Goal: Task Accomplishment & Management: Complete application form

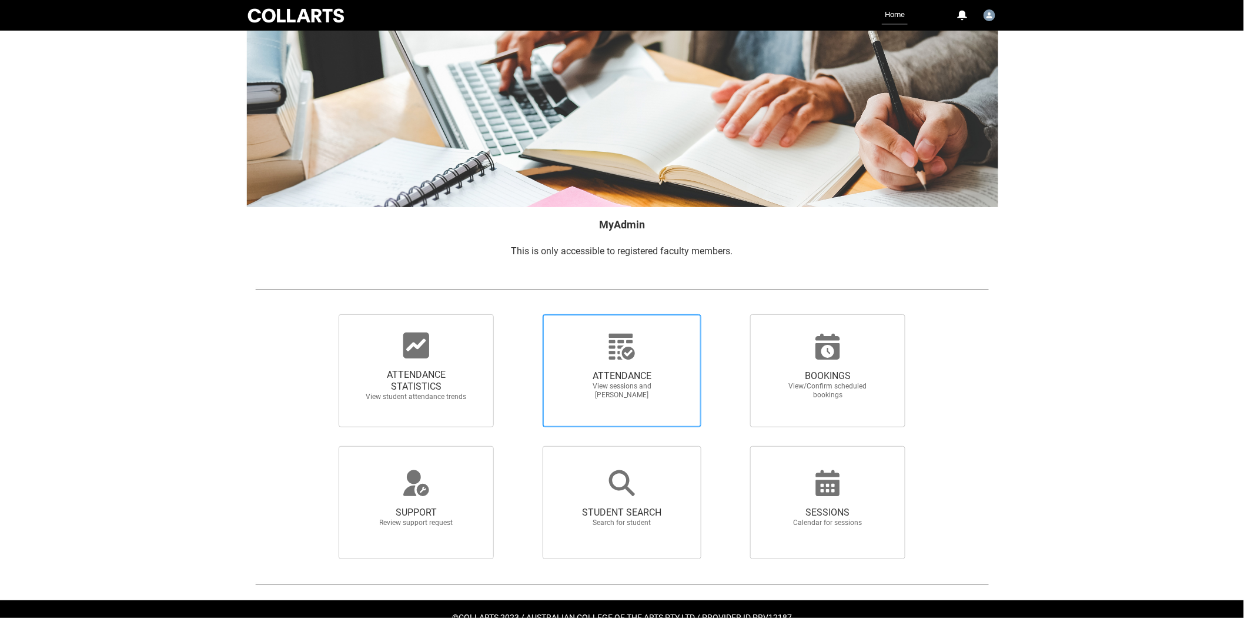
click at [624, 368] on span "ATTENDANCE View sessions and [PERSON_NAME]" at bounding box center [622, 385] width 113 height 48
click at [523, 314] on input "ATTENDANCE View sessions and [PERSON_NAME]" at bounding box center [522, 313] width 1 height 1
radio input "true"
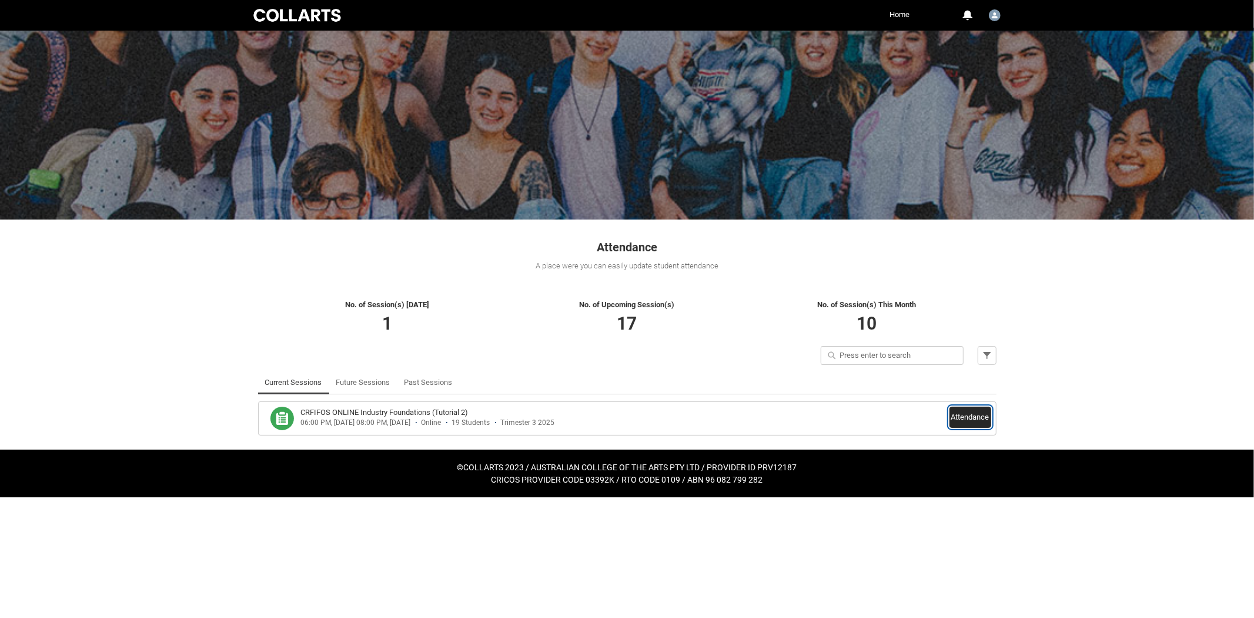
click at [961, 415] on button "Attendance" at bounding box center [971, 416] width 42 height 21
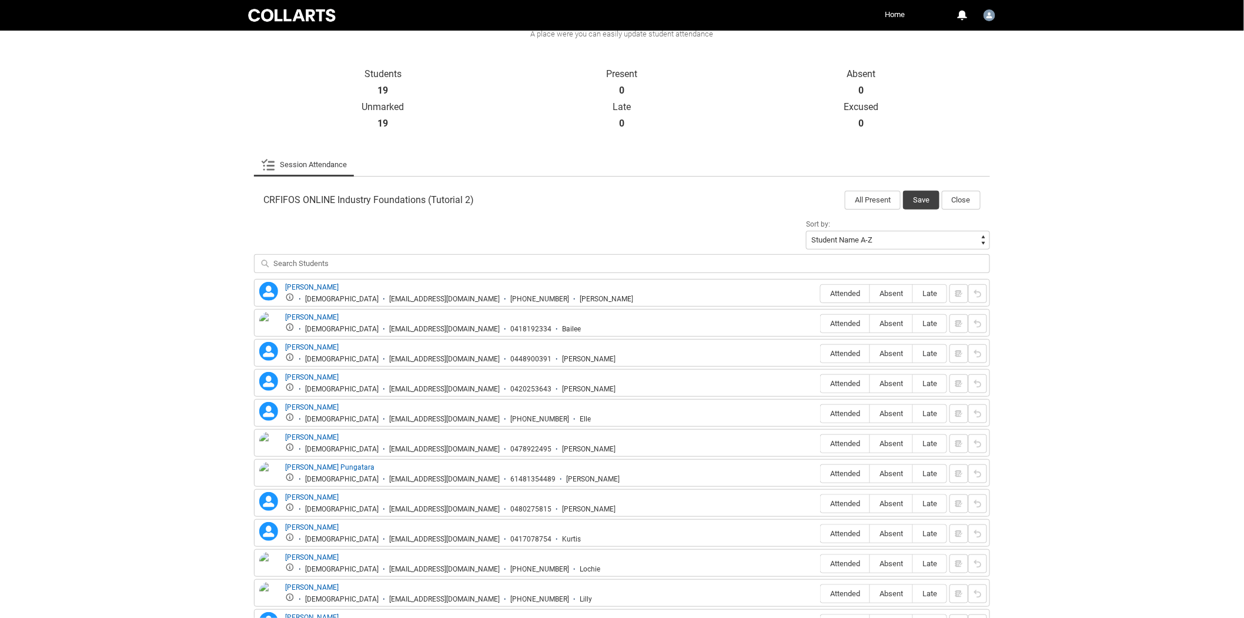
scroll to position [361, 0]
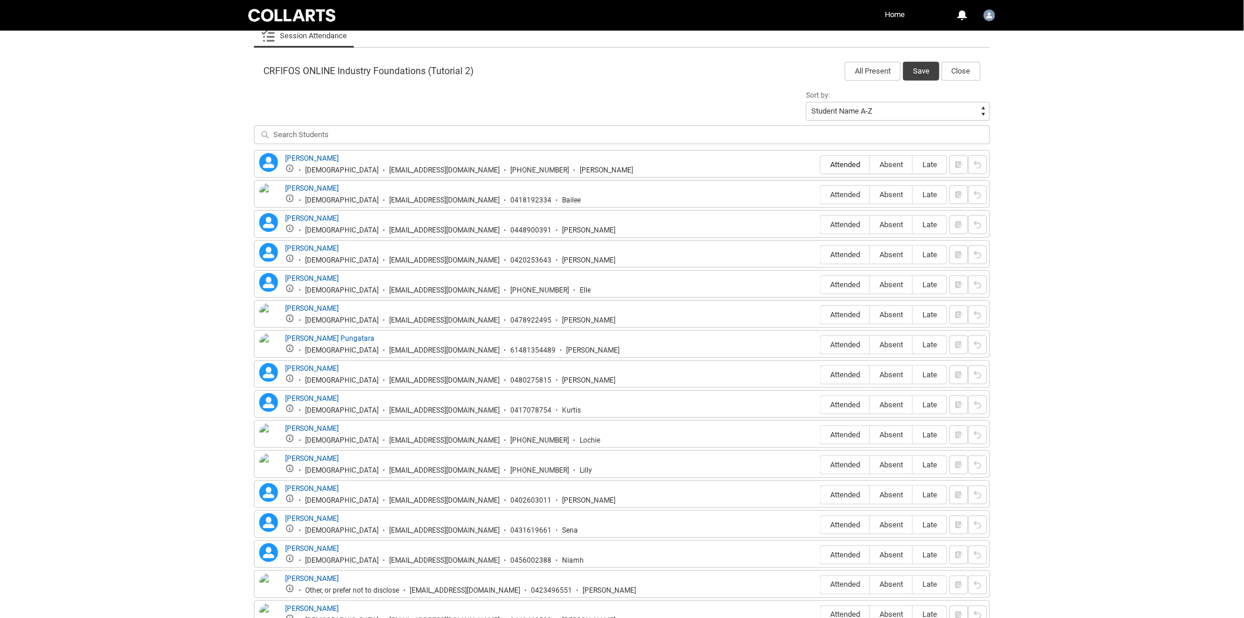
click at [828, 161] on span "Attended" at bounding box center [845, 164] width 49 height 9
click at [821, 164] on input "Attended" at bounding box center [820, 164] width 1 height 1
type lightning-radio-group "Attended"
radio input "true"
click at [838, 192] on span "Attended" at bounding box center [845, 194] width 49 height 9
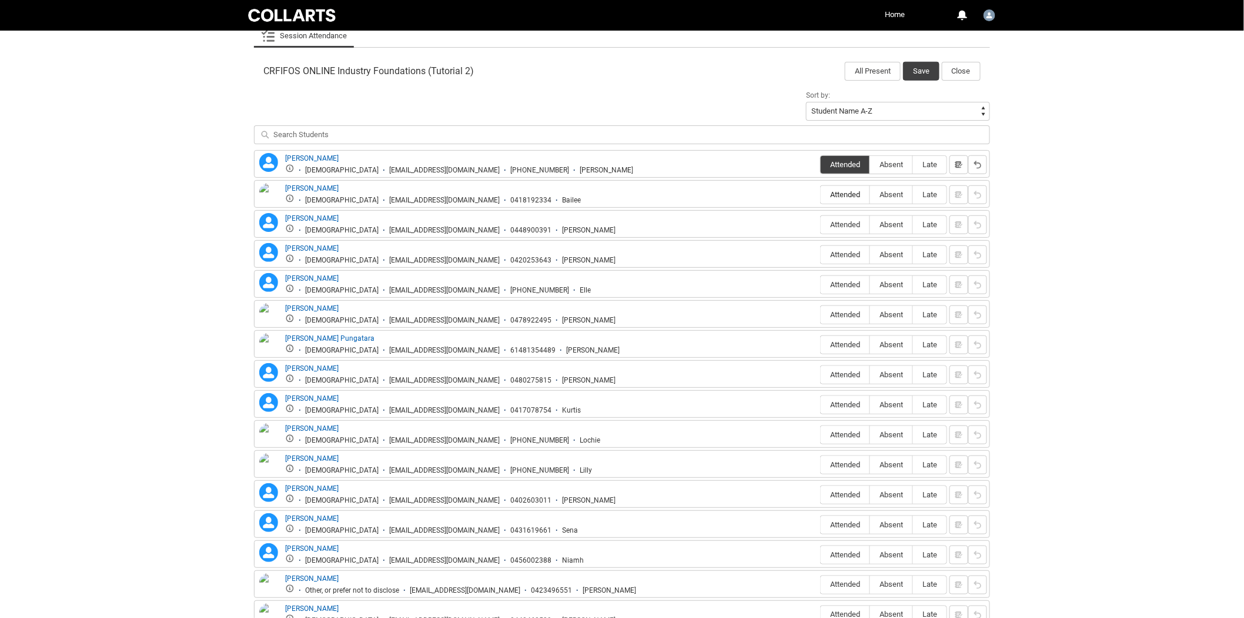
click at [821, 194] on input "Attended" at bounding box center [820, 194] width 1 height 1
type lightning-radio-group "Attended"
radio input "true"
click at [848, 226] on span "Attended" at bounding box center [845, 224] width 49 height 9
click at [821, 225] on input "Attended" at bounding box center [820, 224] width 1 height 1
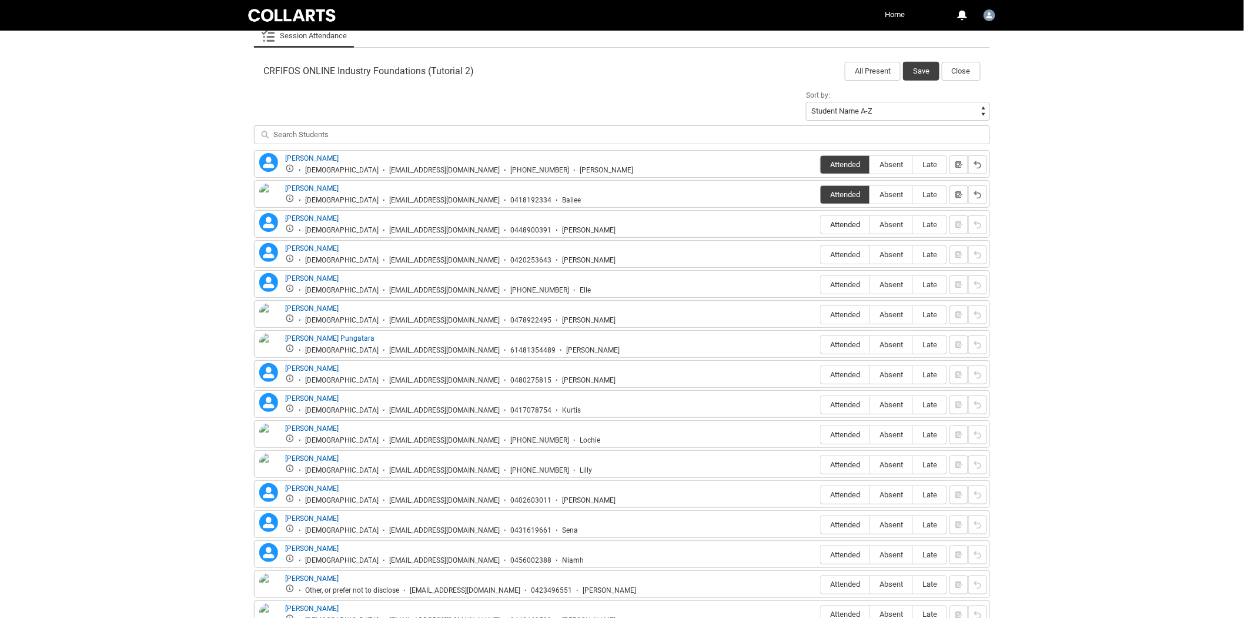
type lightning-radio-group "Attended"
radio input "true"
click at [897, 257] on span "Absent" at bounding box center [891, 254] width 42 height 9
click at [870, 255] on input "Absent" at bounding box center [870, 254] width 1 height 1
type lightning-radio-group "Absent"
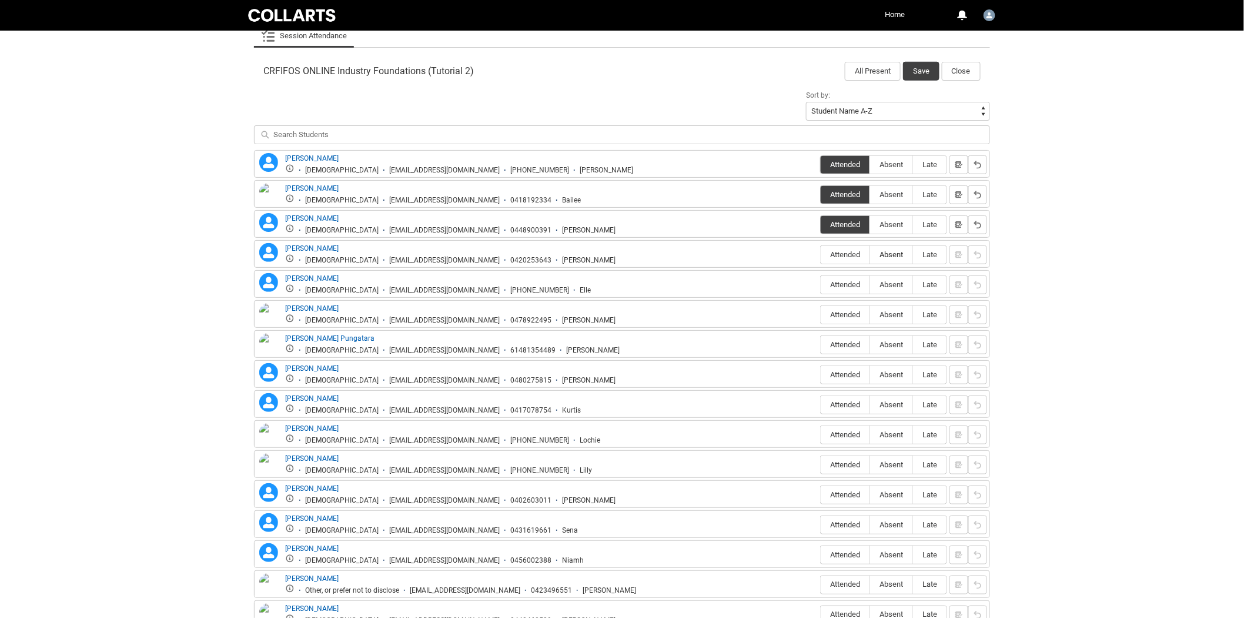
radio input "true"
click at [847, 280] on span "Attended" at bounding box center [845, 284] width 49 height 9
click at [821, 284] on input "Attended" at bounding box center [820, 284] width 1 height 1
type lightning-radio-group "Attended"
radio input "true"
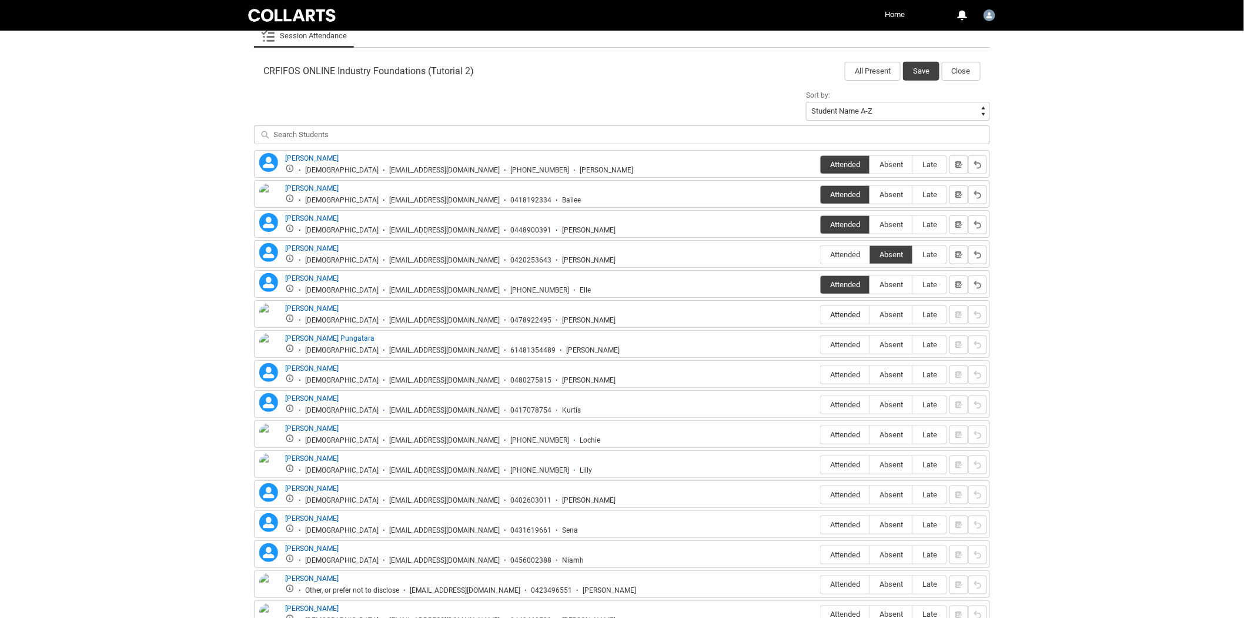
click at [849, 316] on span "Attended" at bounding box center [845, 314] width 49 height 9
click at [821, 315] on input "Attended" at bounding box center [820, 314] width 1 height 1
type lightning-radio-group "Attended"
radio input "true"
click at [852, 347] on span "Attended" at bounding box center [845, 344] width 49 height 9
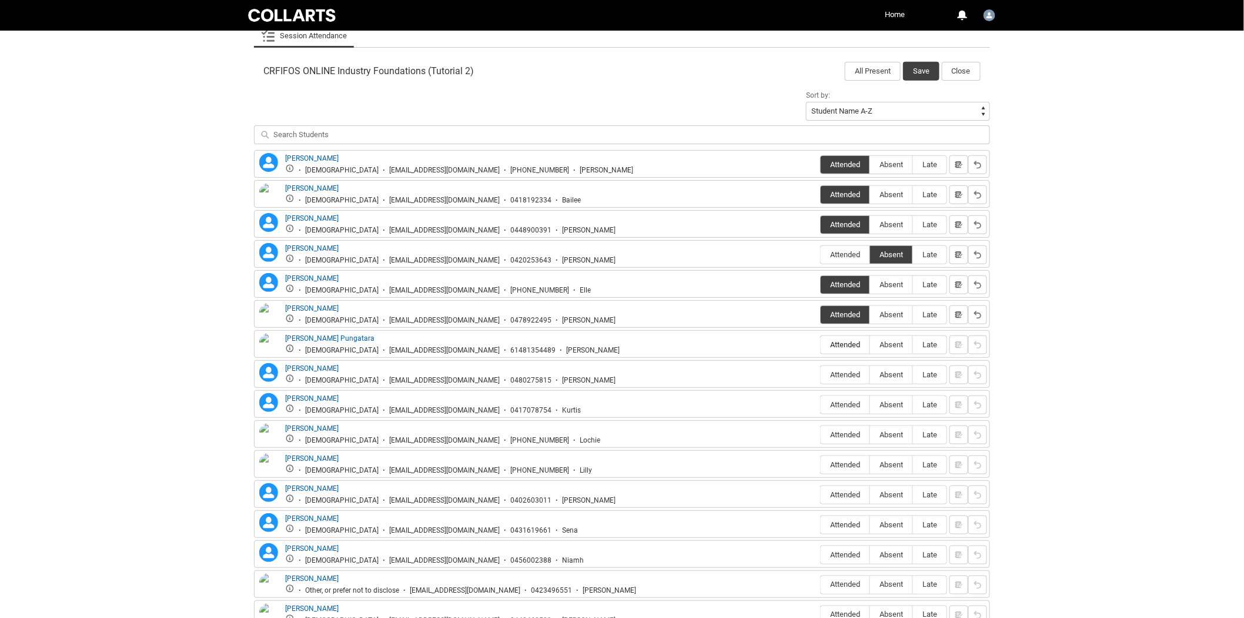
click at [821, 345] on input "Attended" at bounding box center [820, 344] width 1 height 1
type lightning-radio-group "Attended"
radio input "true"
click at [852, 378] on span "Attended" at bounding box center [845, 374] width 49 height 9
click at [821, 375] on input "Attended" at bounding box center [820, 374] width 1 height 1
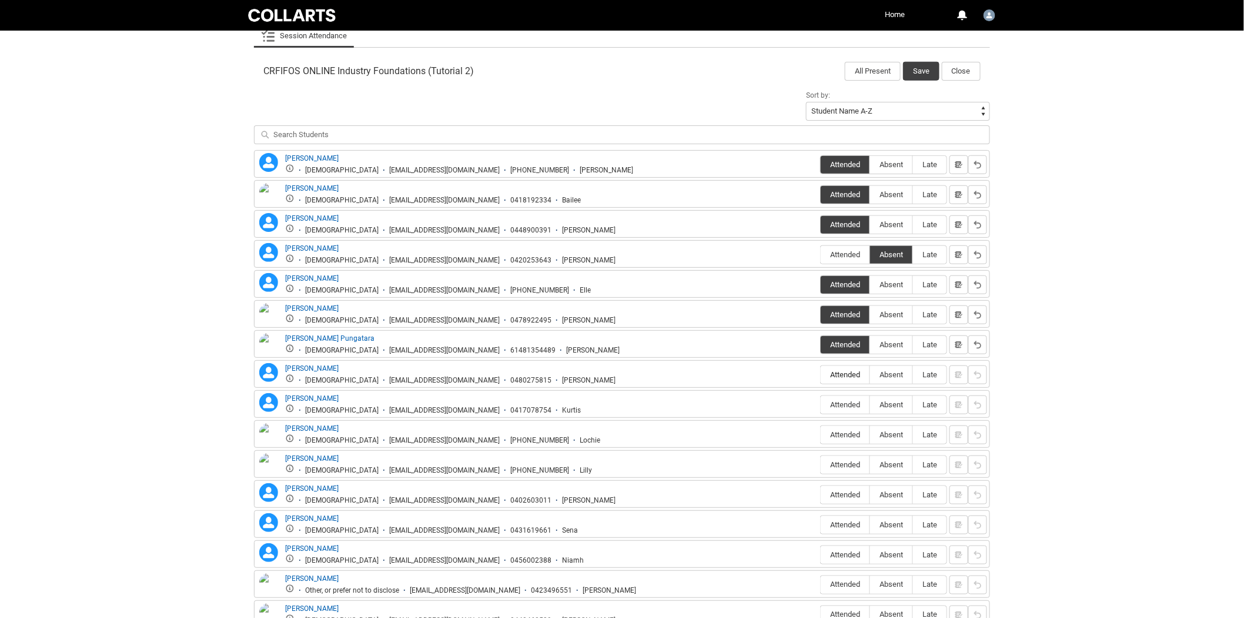
type lightning-radio-group "Attended"
radio input "true"
click at [853, 404] on span "Attended" at bounding box center [845, 404] width 49 height 9
click at [821, 404] on input "Attended" at bounding box center [820, 404] width 1 height 1
type lightning-radio-group "Attended"
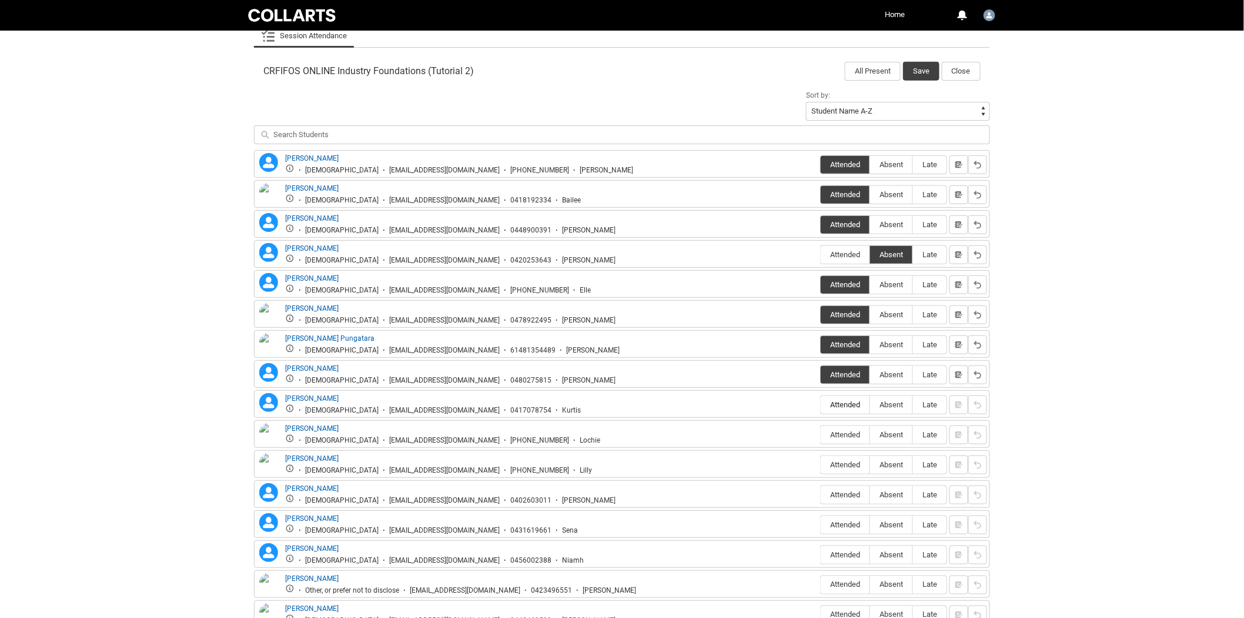
radio input "true"
click at [895, 402] on span "Absent" at bounding box center [891, 404] width 42 height 9
click at [870, 404] on input "Absent" at bounding box center [870, 404] width 1 height 1
type lightning-radio-group "Absent"
radio input "true"
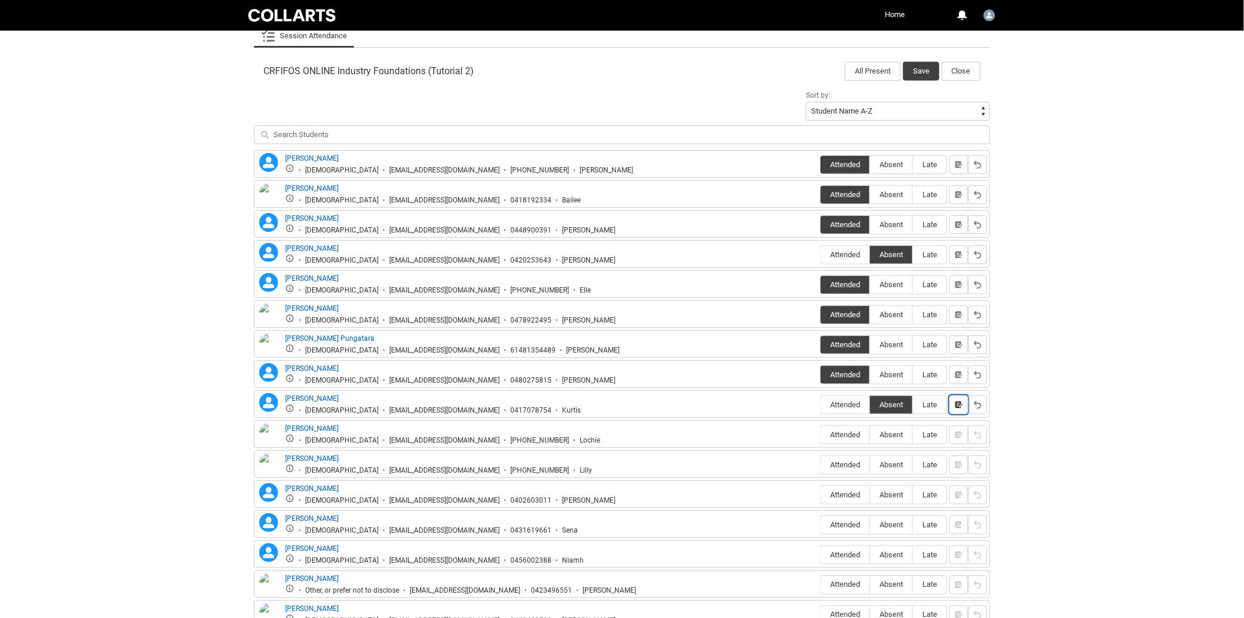
click at [962, 403] on lightning-primitive-icon "button" at bounding box center [959, 404] width 8 height 9
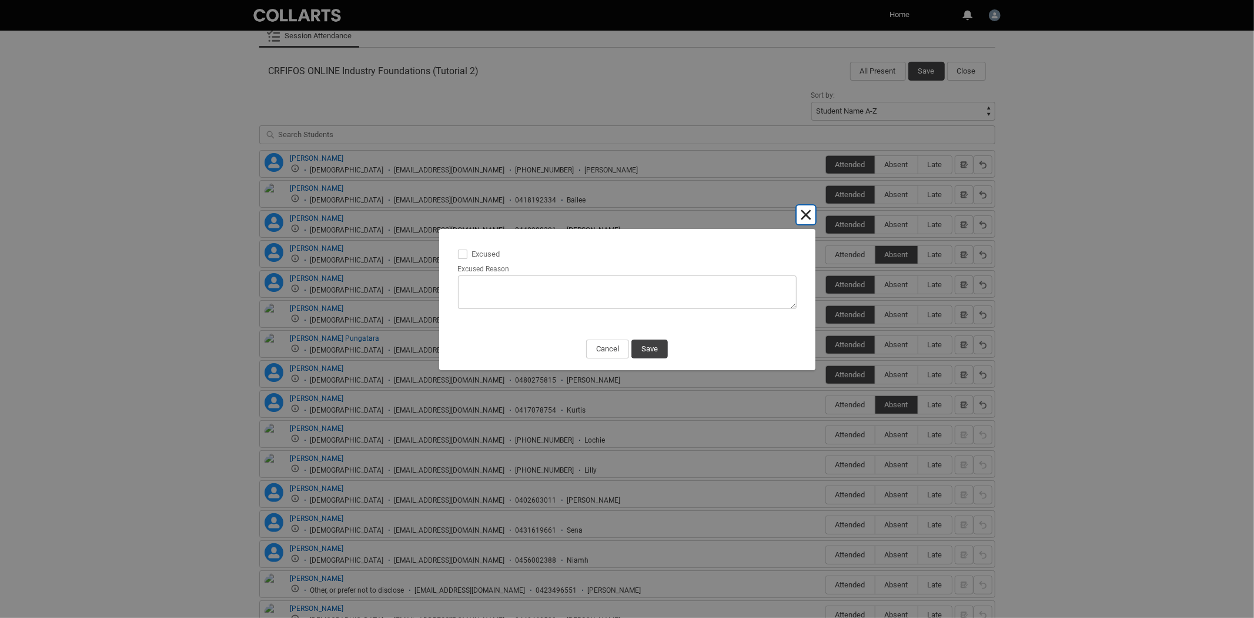
click at [806, 216] on button "Cancel and close" at bounding box center [806, 214] width 19 height 19
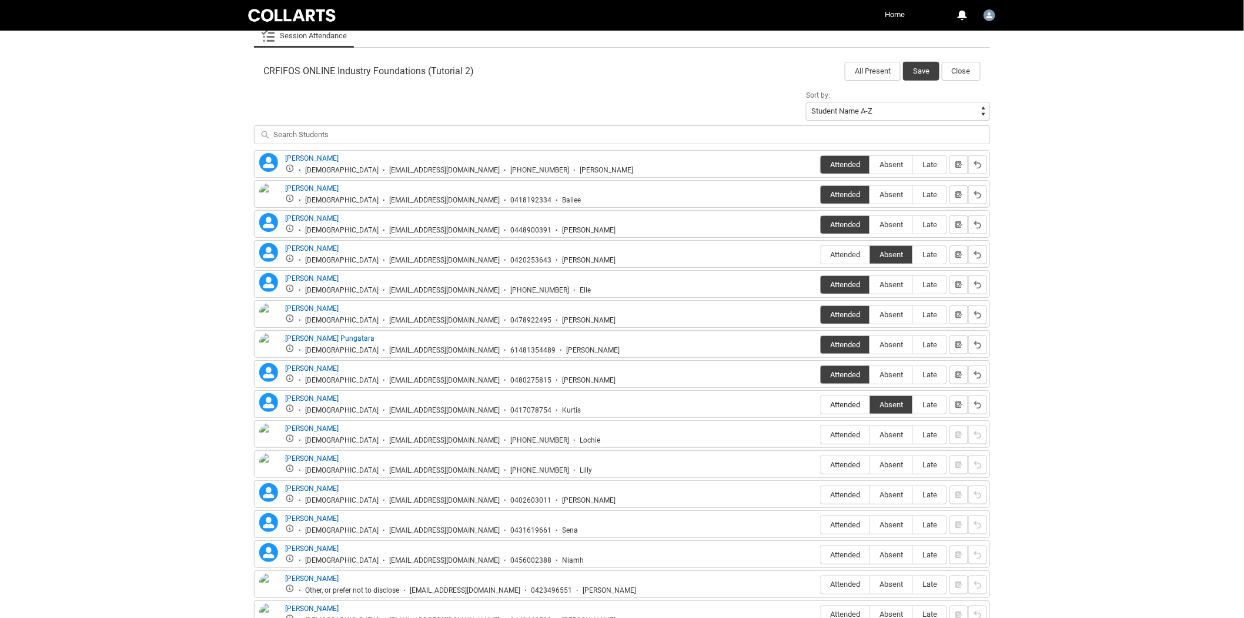
click at [839, 402] on span "Attended" at bounding box center [845, 404] width 49 height 9
click at [821, 404] on input "Attended" at bounding box center [820, 404] width 1 height 1
type lightning-radio-group "Attended"
radio input "true"
click at [891, 437] on span "Absent" at bounding box center [891, 434] width 42 height 9
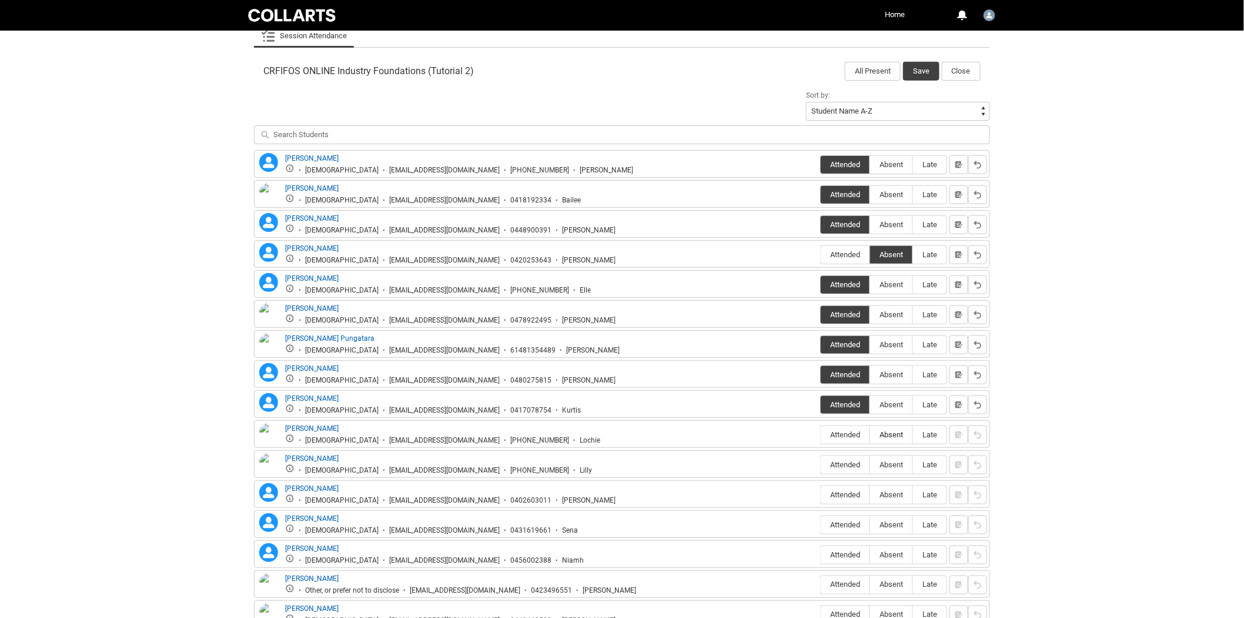
click at [870, 435] on input "Absent" at bounding box center [870, 434] width 1 height 1
type lightning-radio-group "Absent"
radio input "true"
click at [897, 465] on span "Absent" at bounding box center [891, 464] width 42 height 9
click at [870, 465] on input "Absent" at bounding box center [870, 464] width 1 height 1
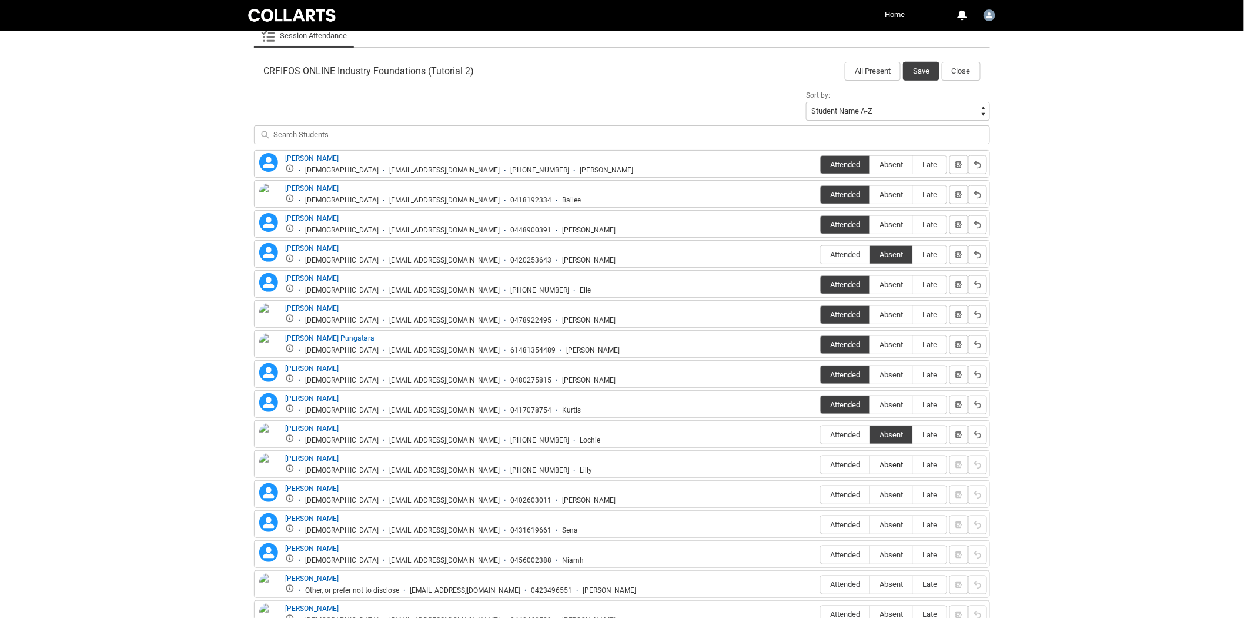
type lightning-radio-group "Absent"
radio input "true"
click at [850, 497] on span "Attended" at bounding box center [845, 494] width 49 height 9
click at [821, 495] on input "Attended" at bounding box center [820, 494] width 1 height 1
type lightning-radio-group "Attended"
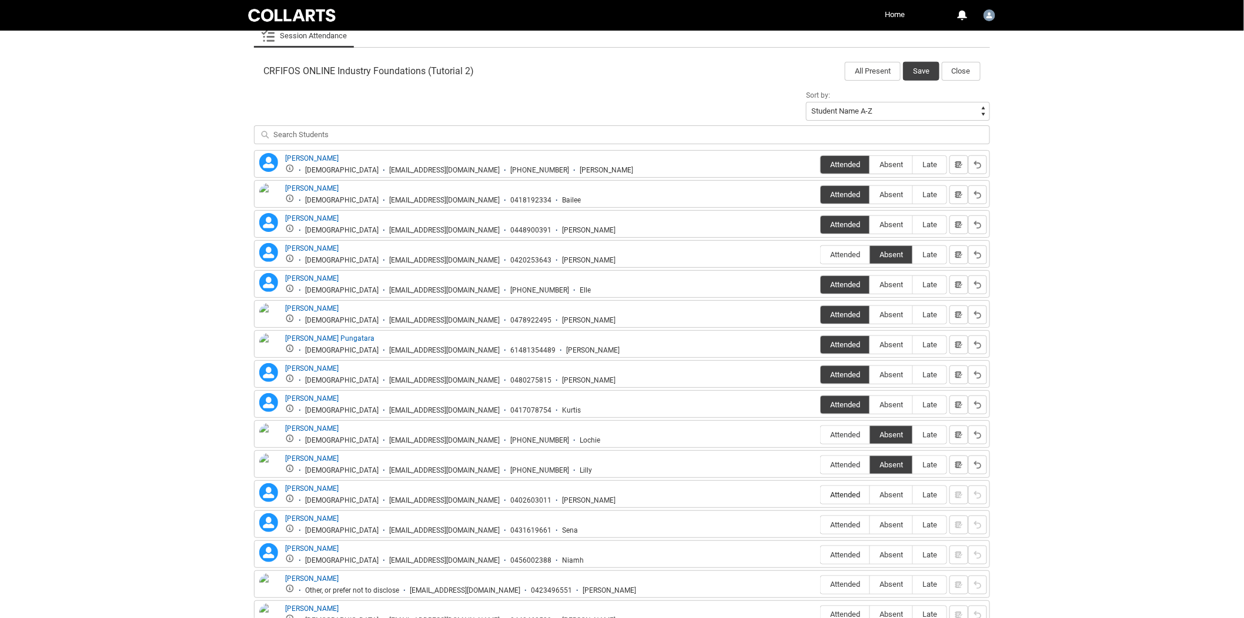
radio input "true"
click at [848, 521] on span "Attended" at bounding box center [845, 524] width 49 height 9
click at [821, 524] on input "Attended" at bounding box center [820, 524] width 1 height 1
type lightning-radio-group "Attended"
radio input "true"
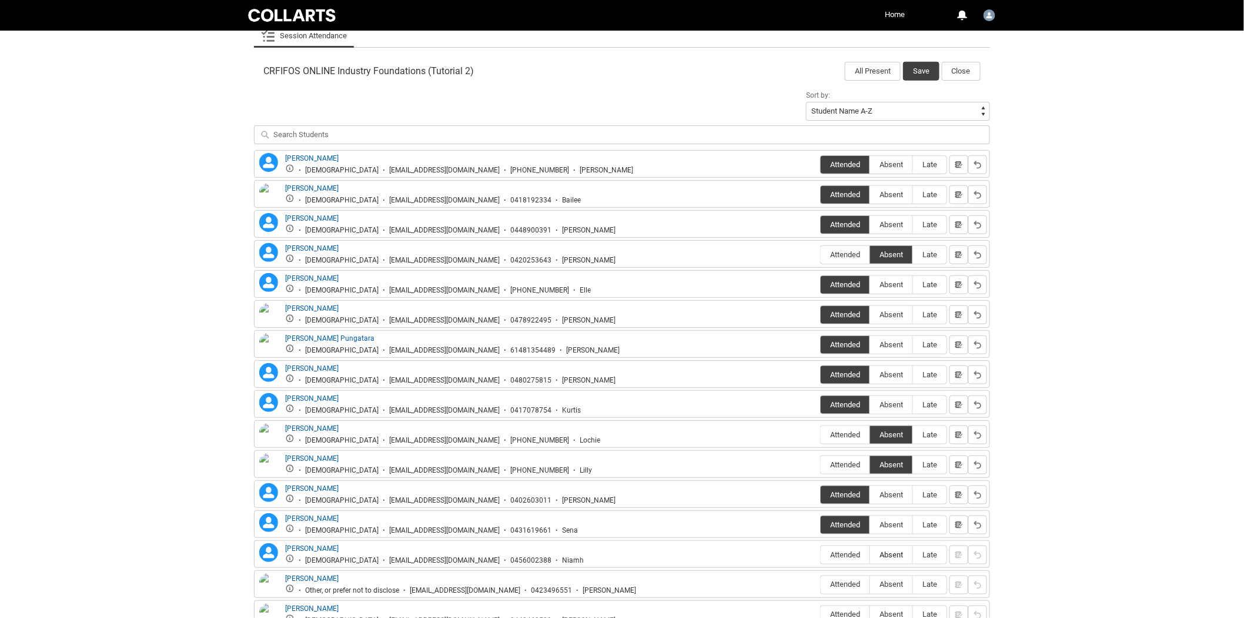
click at [907, 550] on label "Absent" at bounding box center [891, 555] width 42 height 18
click at [870, 554] on input "Absent" at bounding box center [870, 554] width 1 height 1
type lightning-radio-group "Absent"
radio input "true"
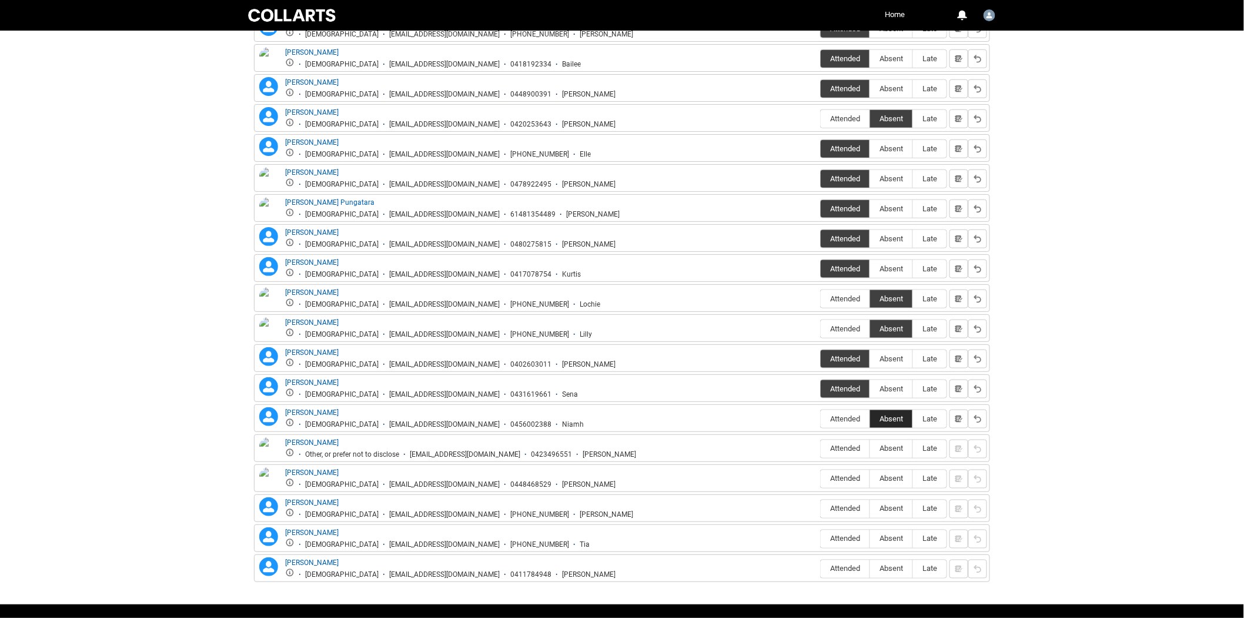
scroll to position [497, 0]
click at [837, 445] on span "Attended" at bounding box center [845, 447] width 49 height 9
click at [821, 448] on input "Attended" at bounding box center [820, 448] width 1 height 1
type lightning-radio-group "Attended"
radio input "true"
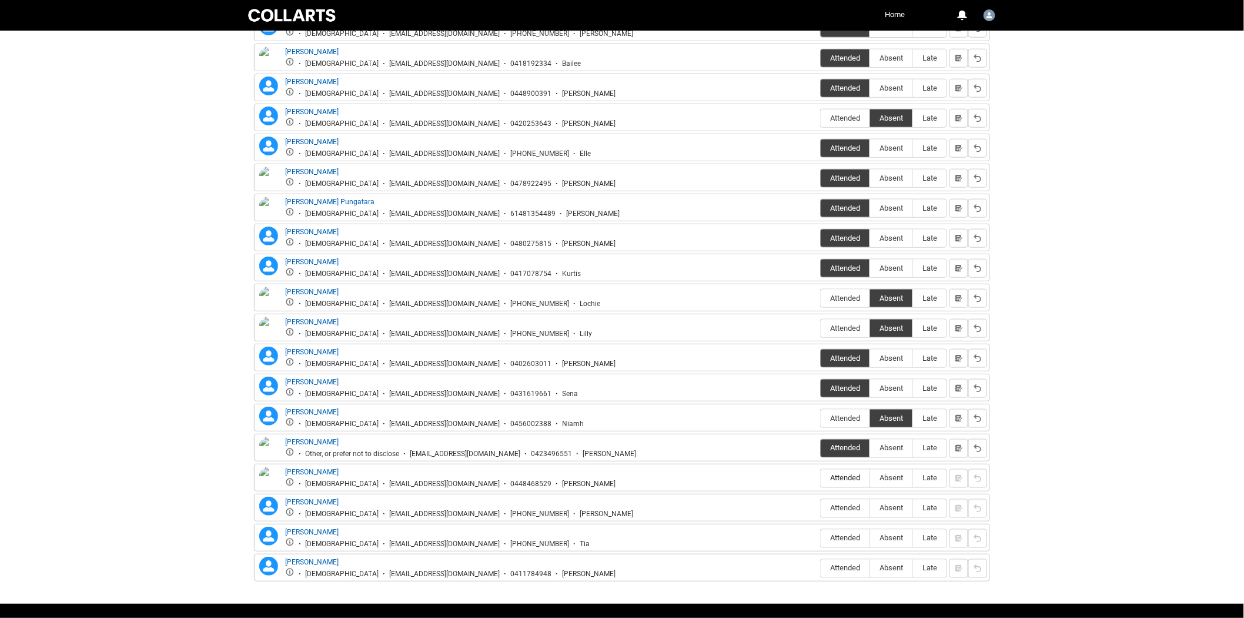
click at [842, 473] on label "Attended" at bounding box center [845, 478] width 49 height 18
click at [821, 478] on input "Attended" at bounding box center [820, 478] width 1 height 1
type lightning-radio-group "Attended"
radio input "true"
click at [854, 505] on span "Attended" at bounding box center [845, 507] width 49 height 9
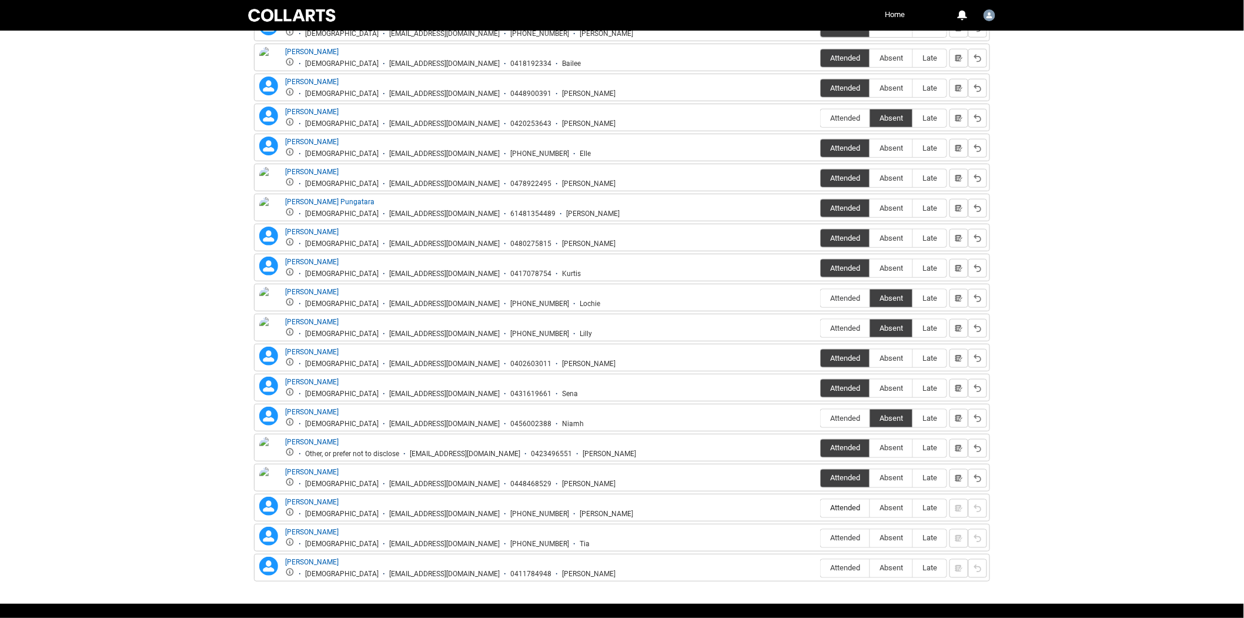
click at [821, 508] on input "Attended" at bounding box center [820, 508] width 1 height 1
type lightning-radio-group "Attended"
radio input "true"
click at [897, 537] on span "Absent" at bounding box center [891, 537] width 42 height 9
click at [870, 538] on input "Absent" at bounding box center [870, 538] width 1 height 1
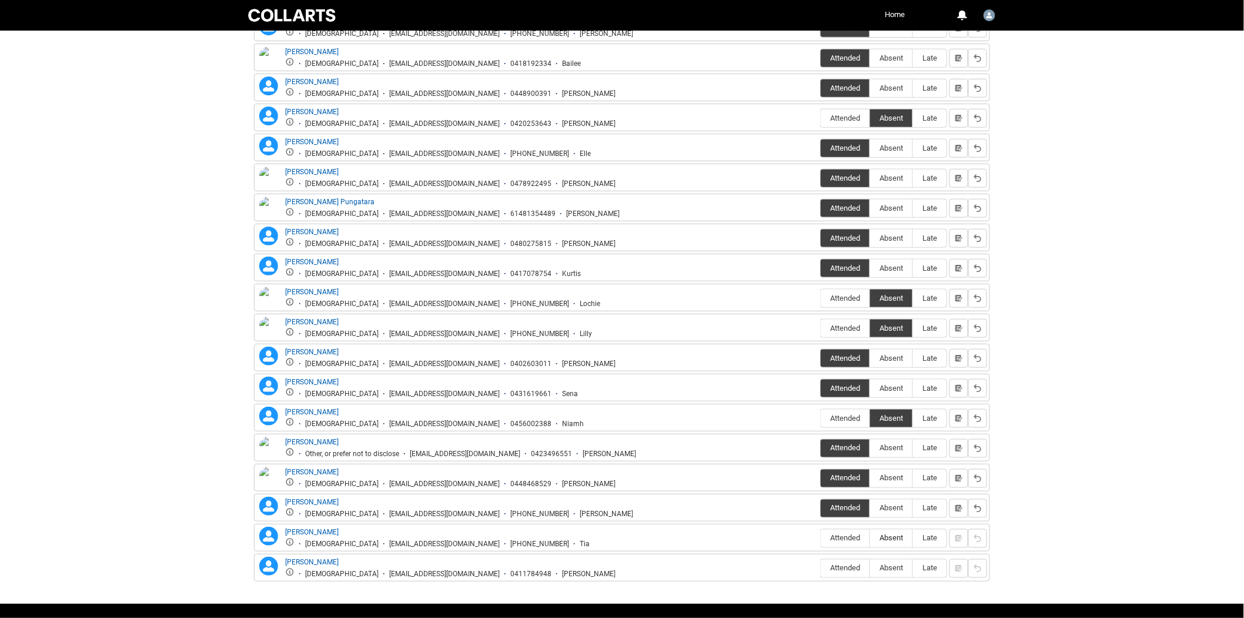
type lightning-radio-group "Absent"
radio input "true"
click at [850, 570] on span "Attended" at bounding box center [845, 567] width 49 height 9
click at [821, 568] on input "Attended" at bounding box center [820, 568] width 1 height 1
type lightning-radio-group "Attended"
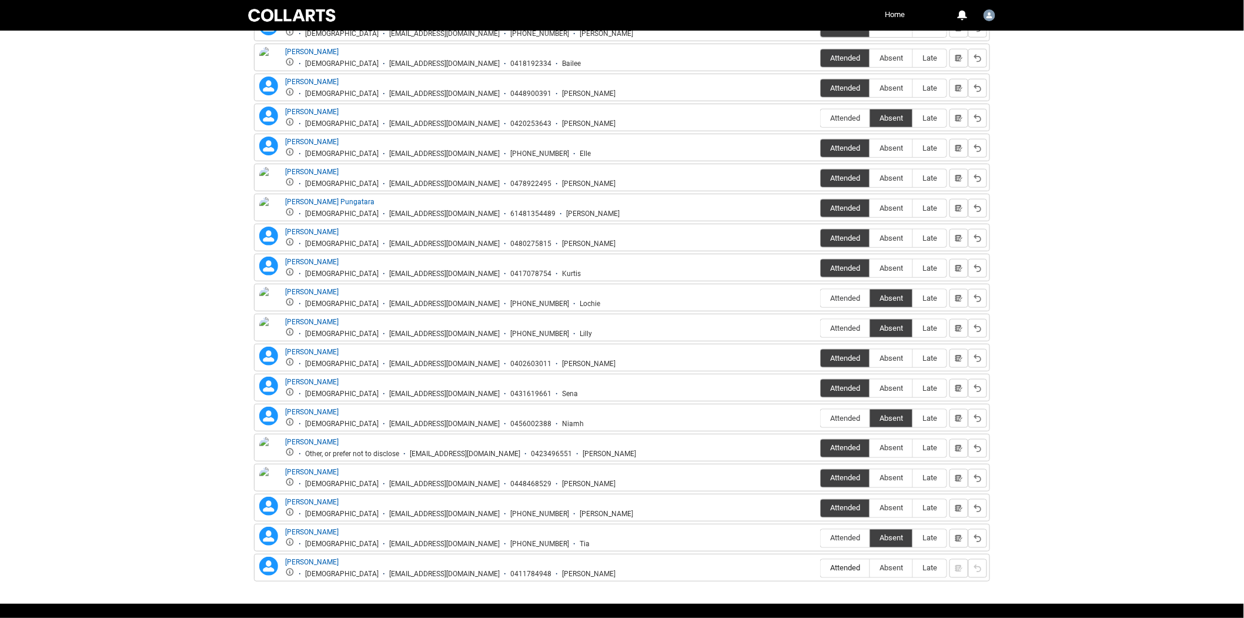
radio input "true"
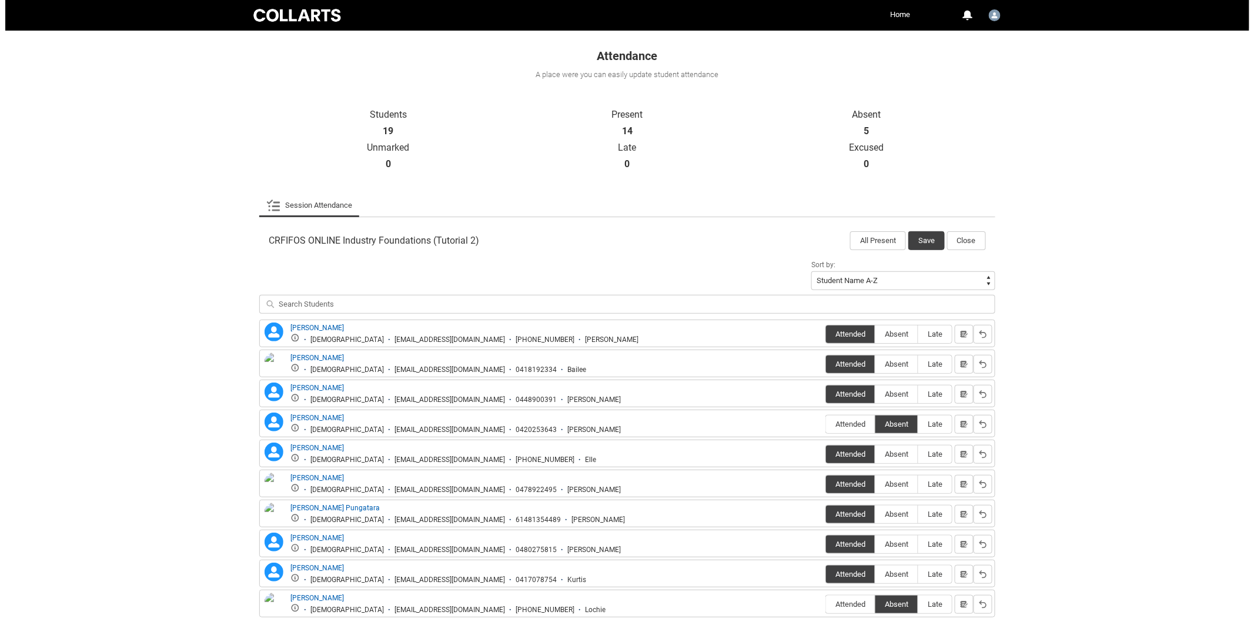
scroll to position [0, 0]
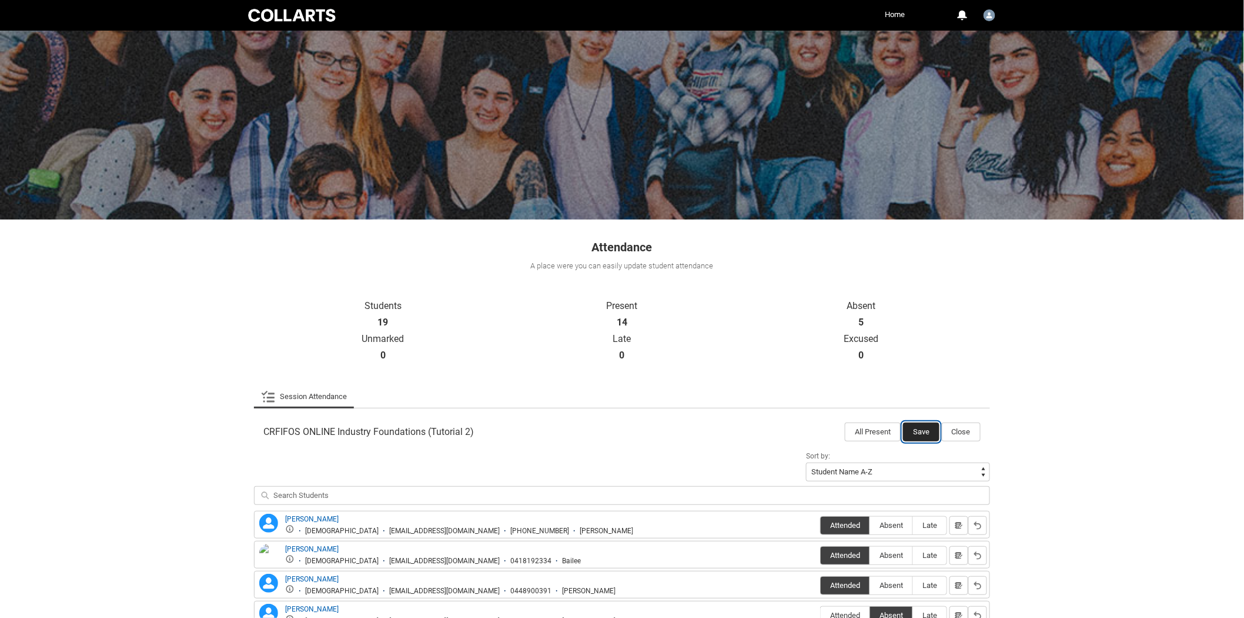
click at [925, 432] on button "Save" at bounding box center [921, 431] width 36 height 19
